Goal: Task Accomplishment & Management: Use online tool/utility

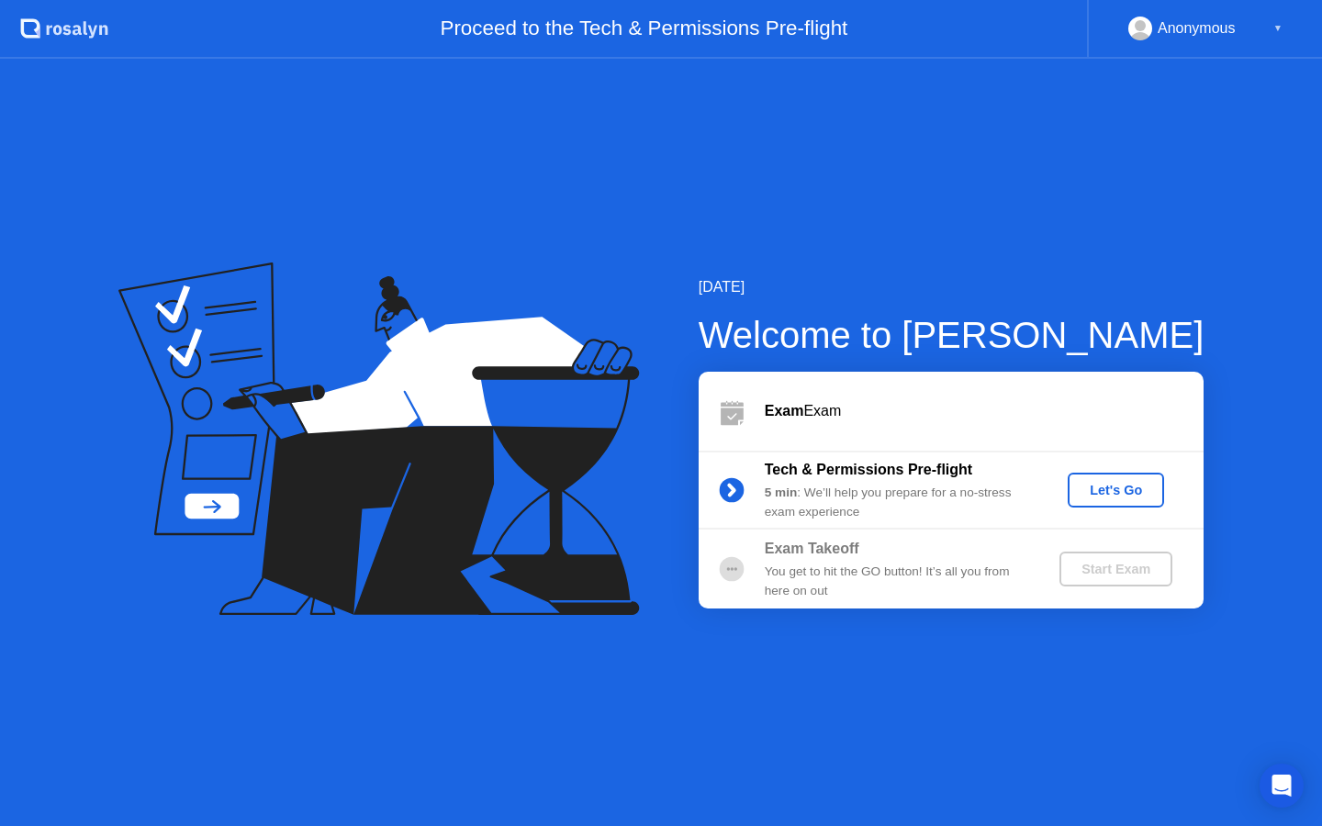
click at [1109, 484] on div "Let's Go" at bounding box center [1116, 490] width 82 height 15
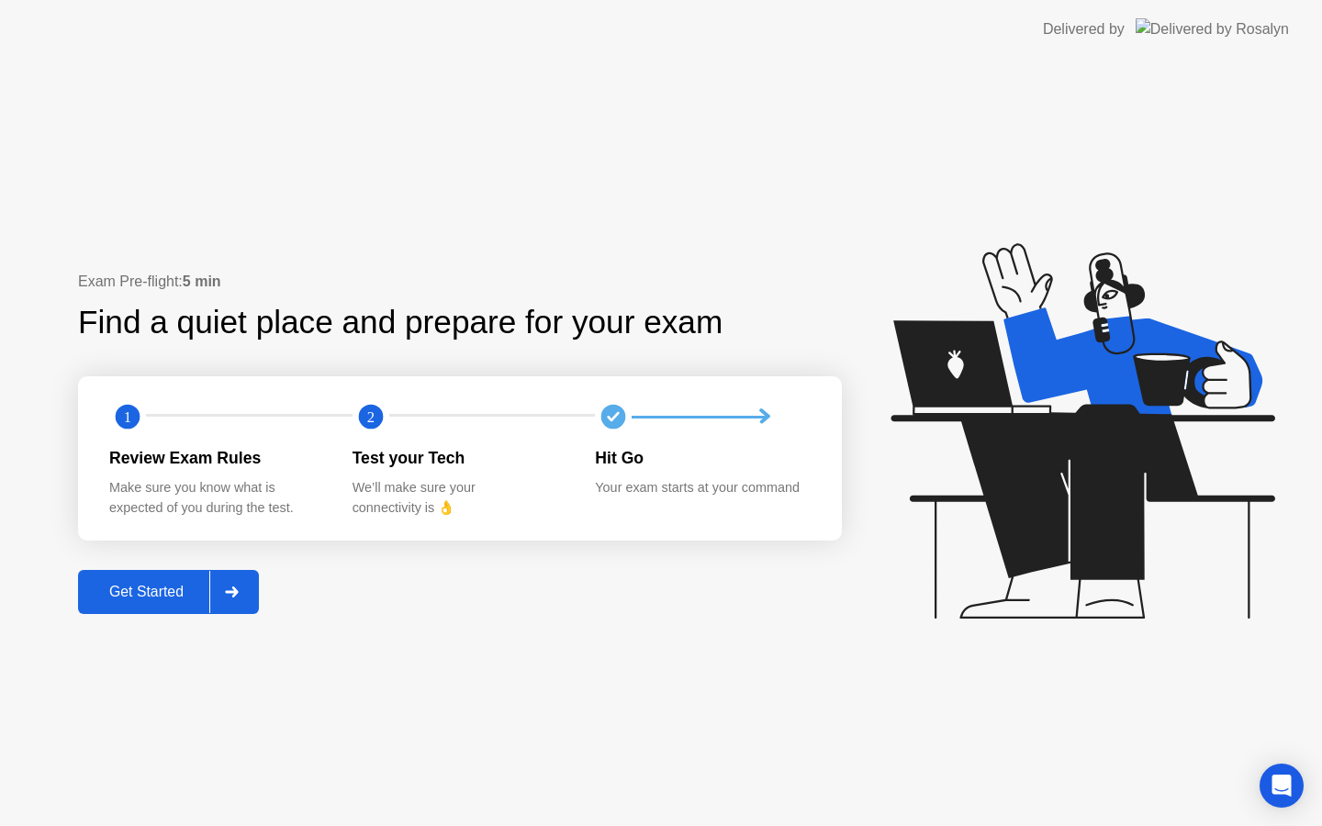
click at [162, 592] on div "Get Started" at bounding box center [147, 592] width 126 height 17
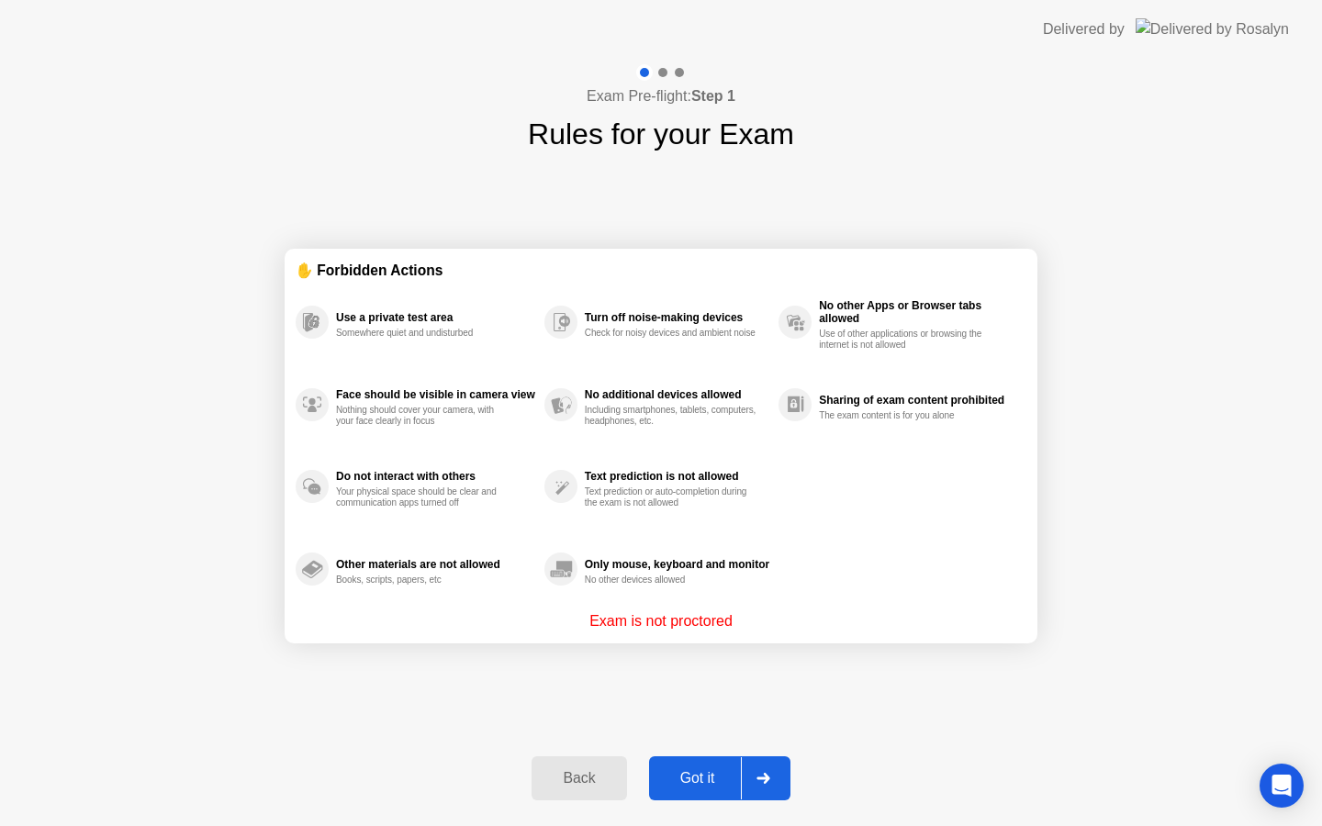
click at [704, 776] on div "Got it" at bounding box center [698, 778] width 86 height 17
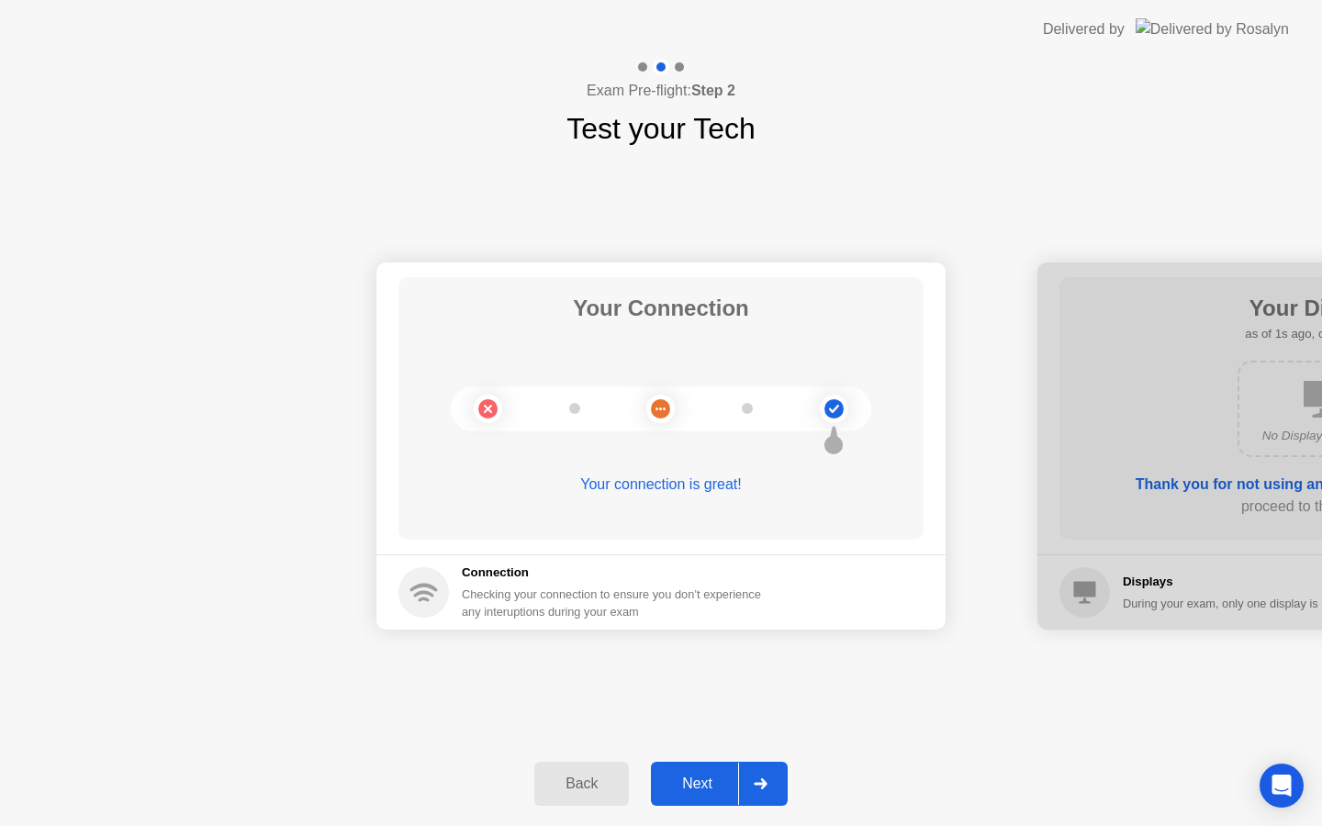
click at [694, 785] on div "Next" at bounding box center [698, 784] width 82 height 17
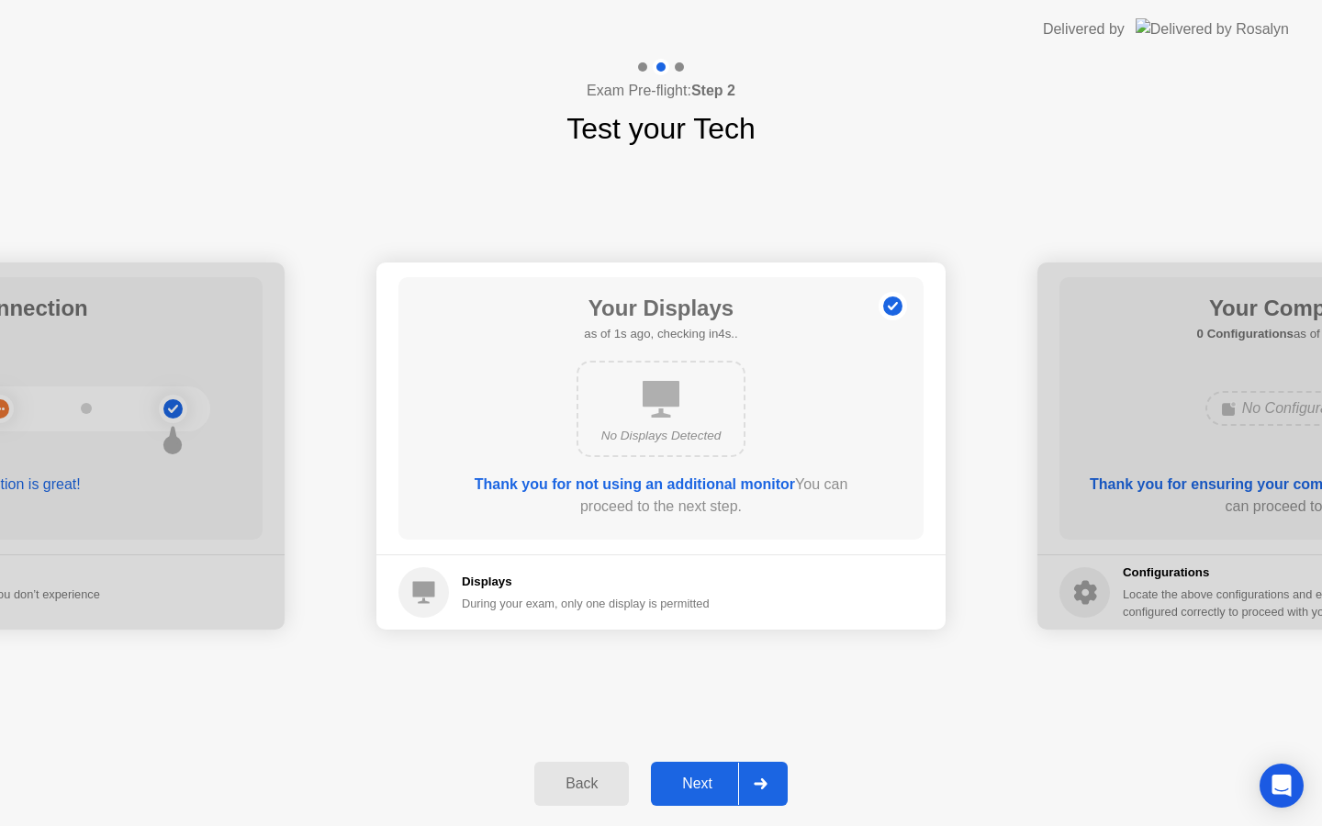
click at [694, 785] on div "Next" at bounding box center [698, 784] width 82 height 17
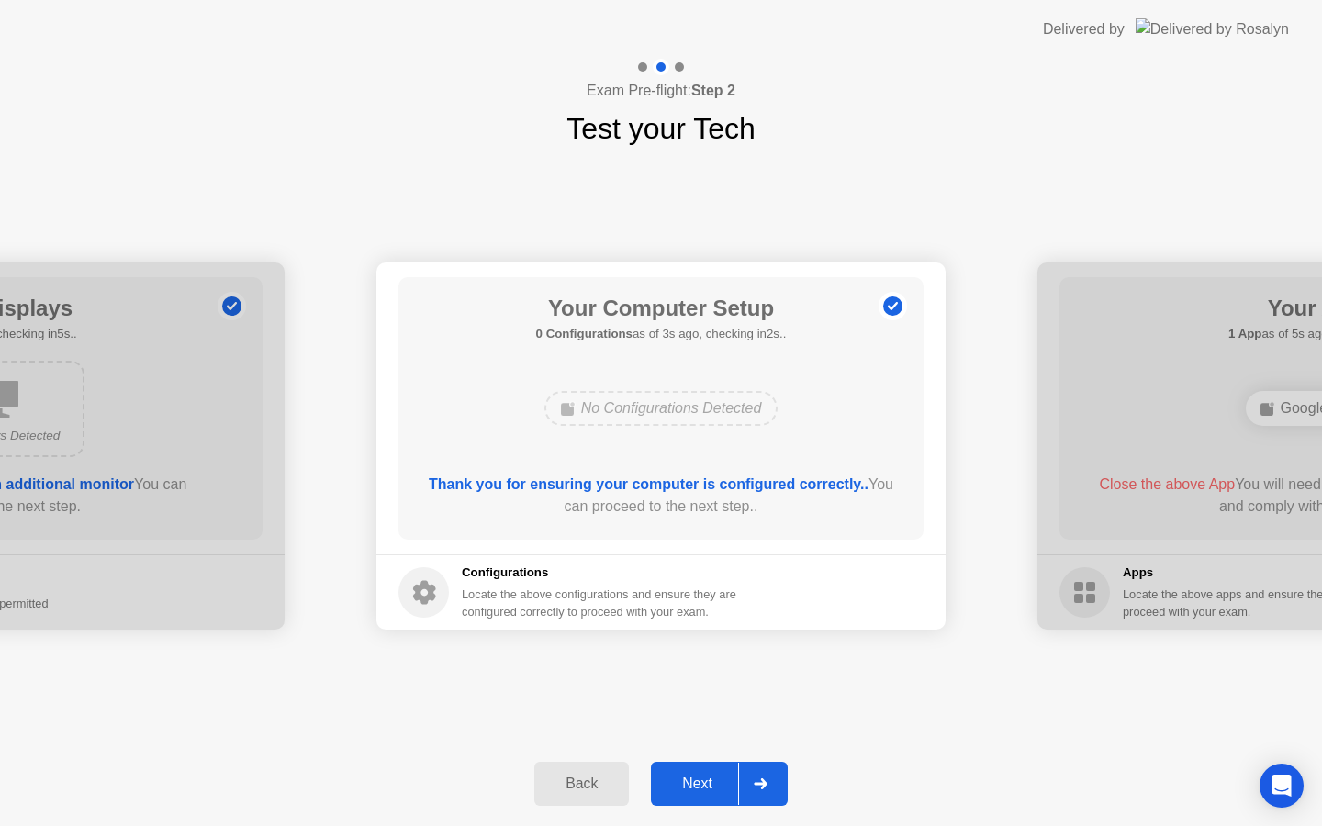
click at [695, 783] on div "Next" at bounding box center [698, 784] width 82 height 17
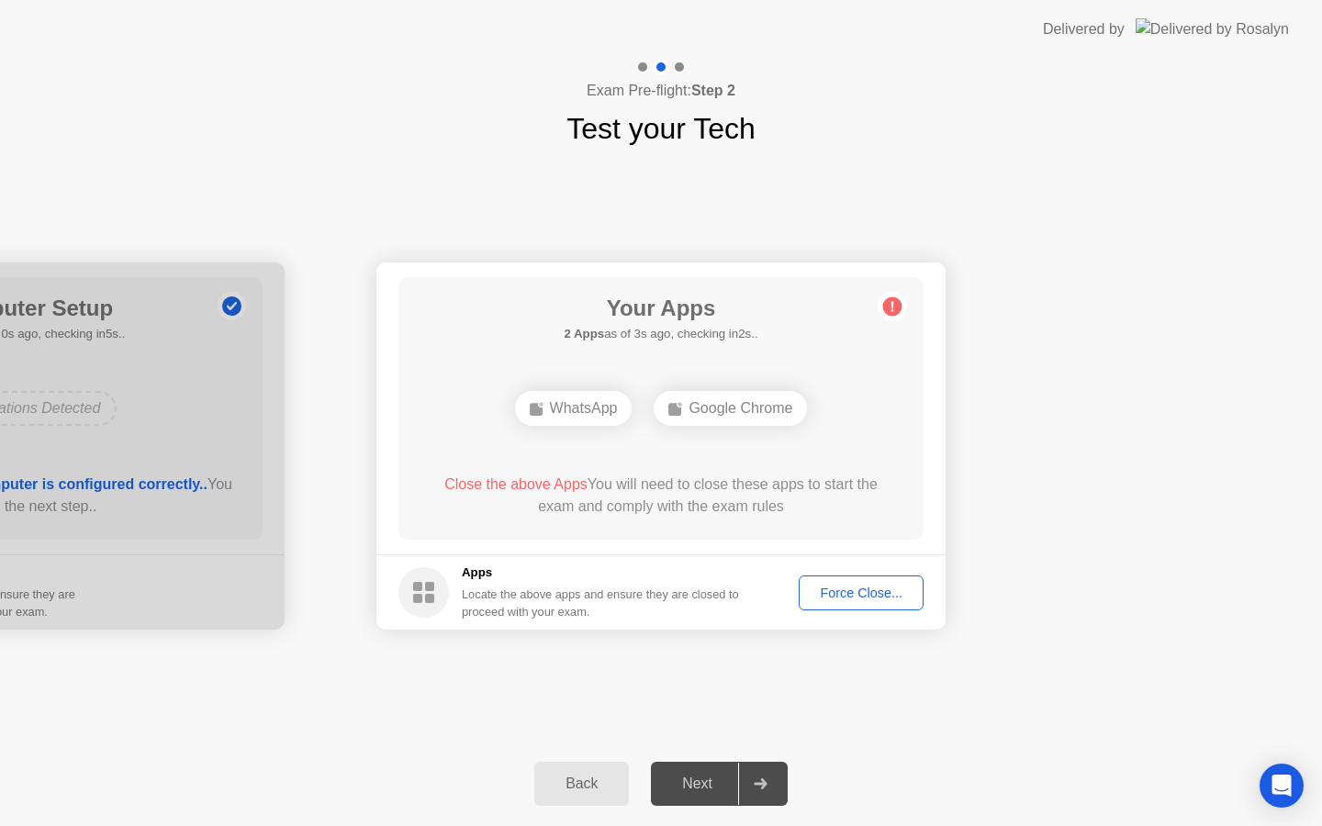
click at [846, 590] on div "Force Close..." at bounding box center [861, 593] width 112 height 15
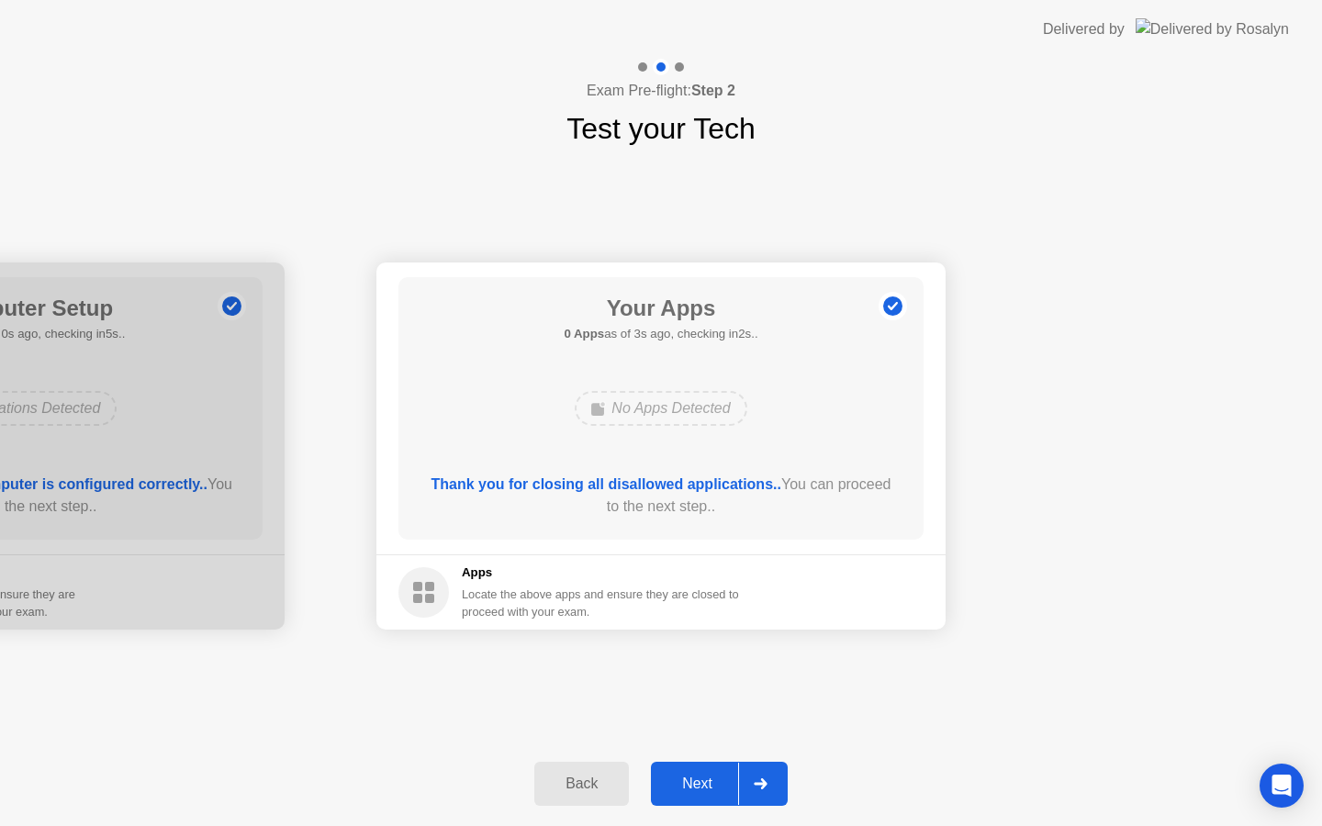
click at [707, 779] on div "Next" at bounding box center [698, 784] width 82 height 17
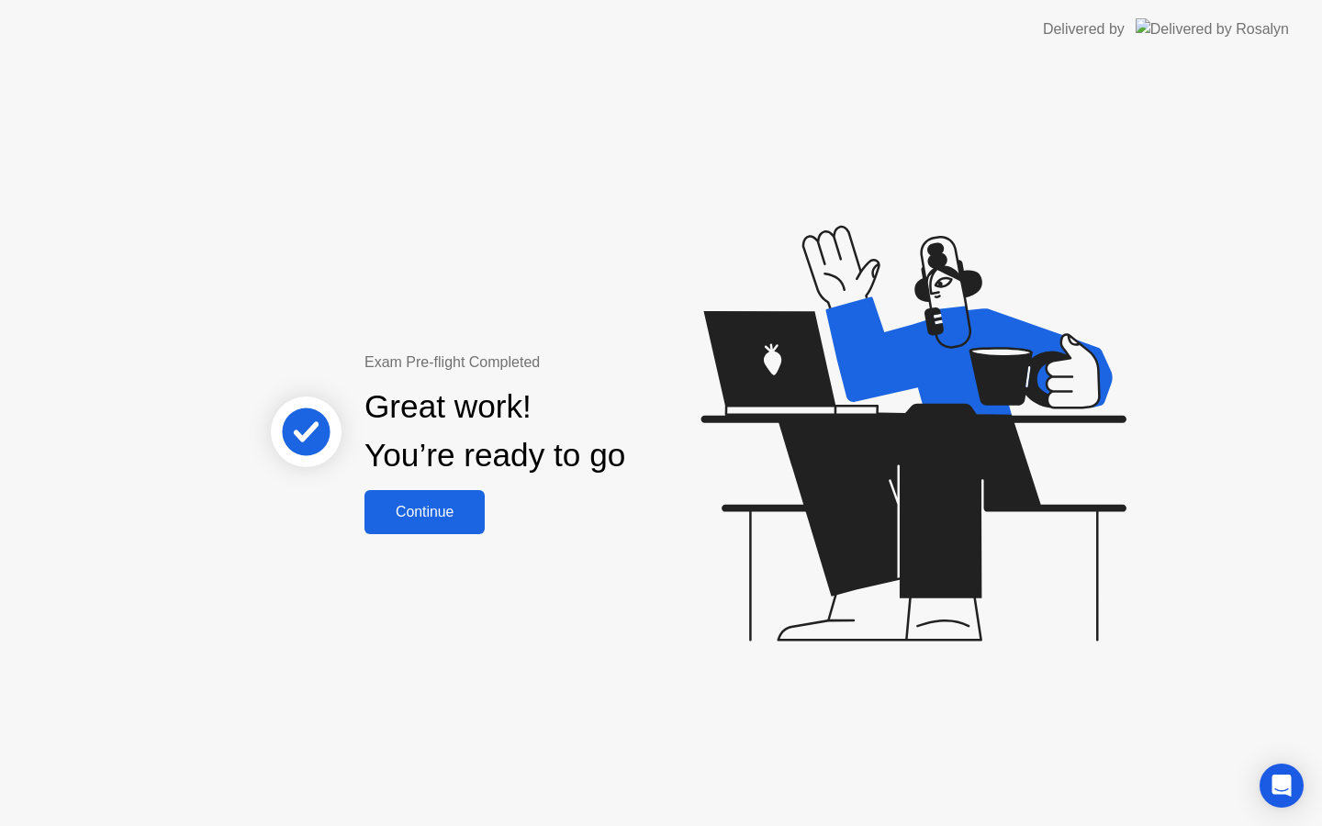
click at [420, 511] on div "Continue" at bounding box center [424, 512] width 109 height 17
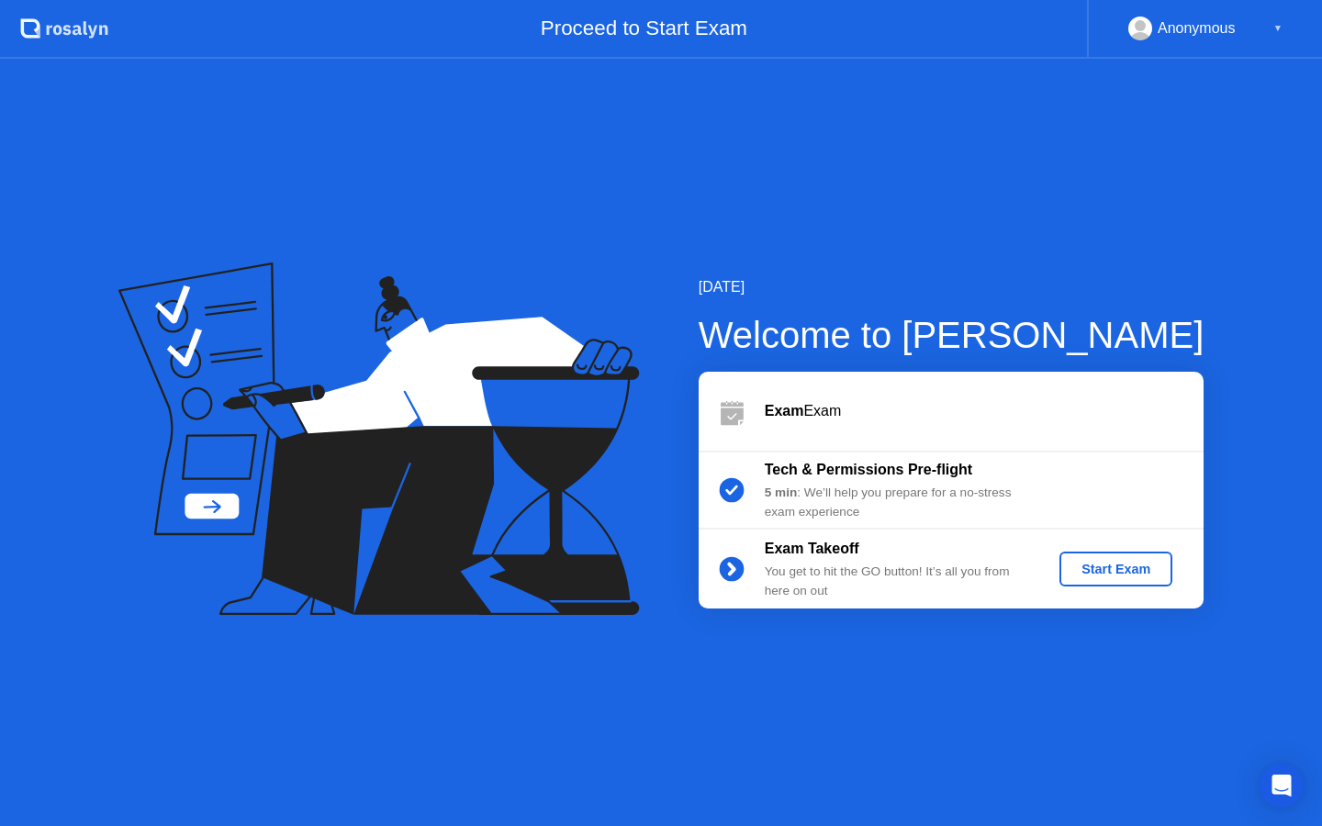
click at [1114, 567] on div "Start Exam" at bounding box center [1116, 569] width 98 height 15
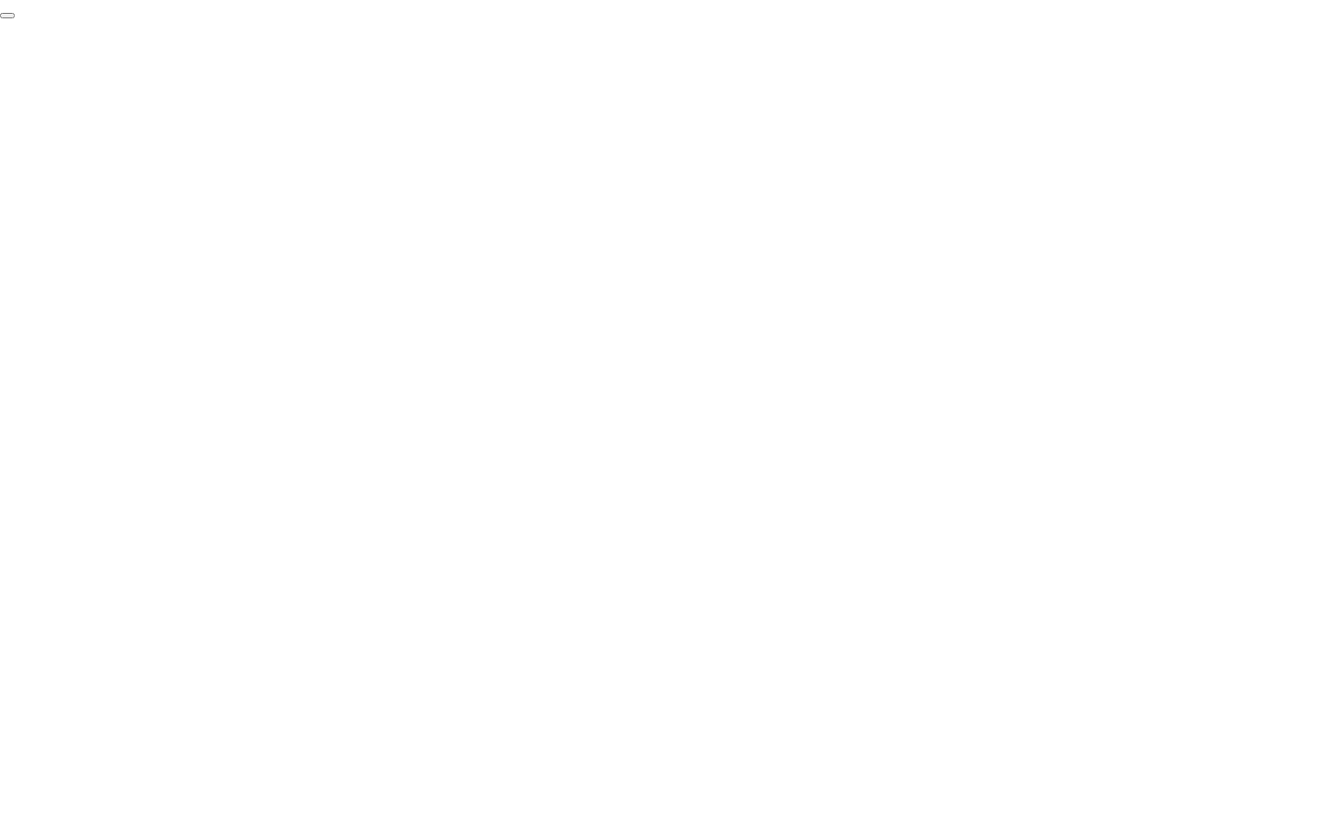
click div "End Proctoring Session"
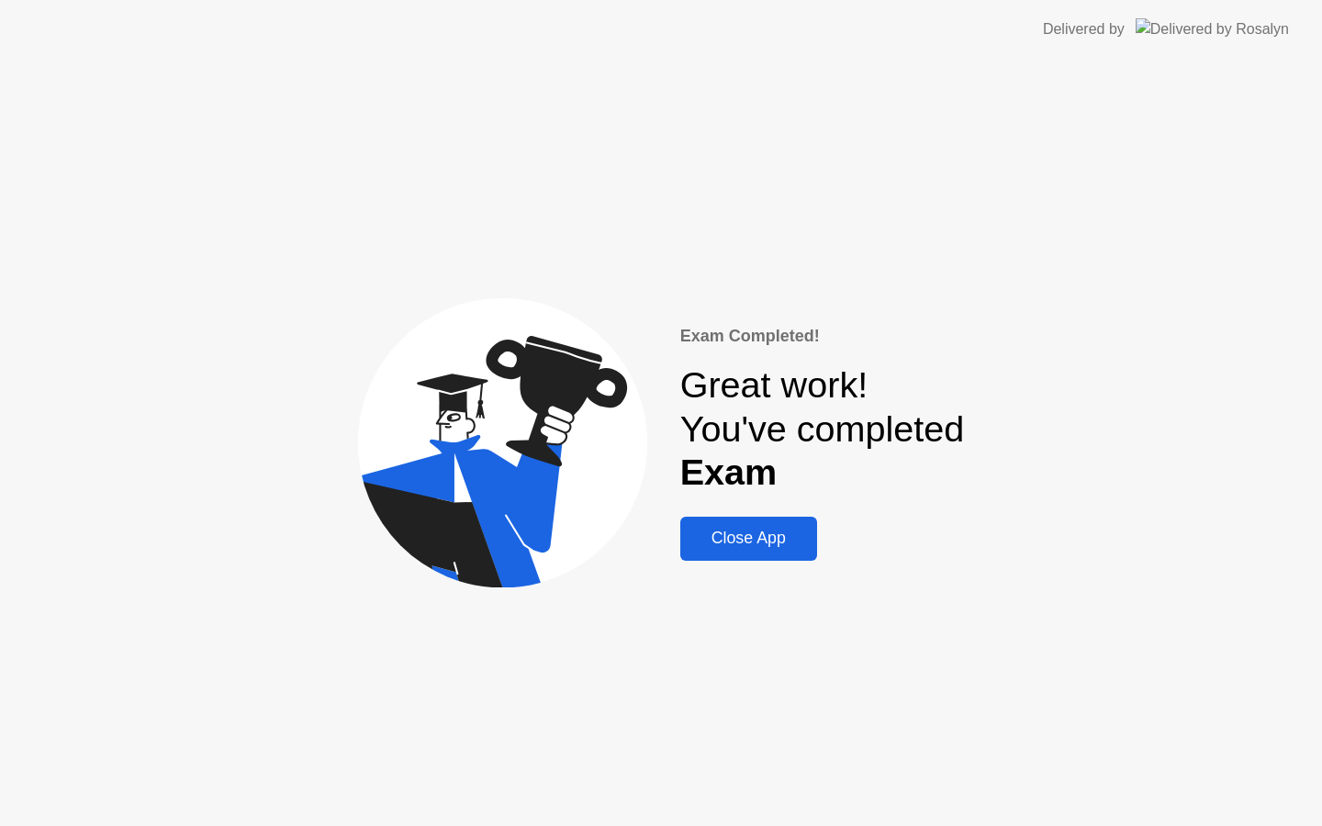
click at [742, 538] on div "Close App" at bounding box center [749, 538] width 126 height 19
